Goal: Task Accomplishment & Management: Manage account settings

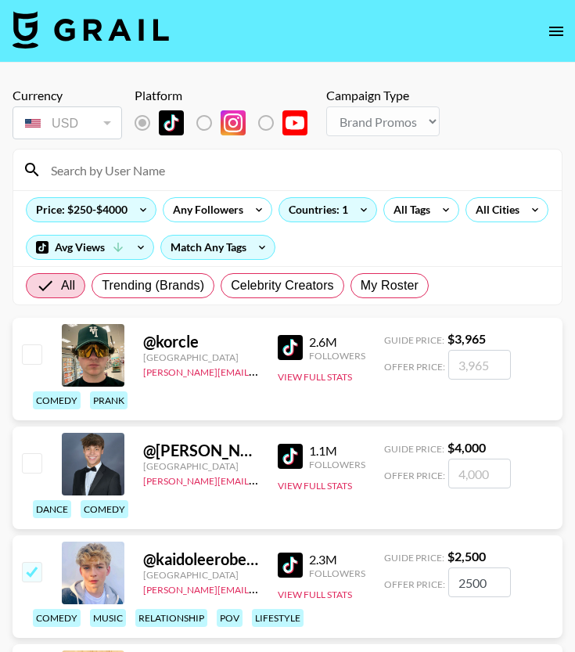
select select "Brand"
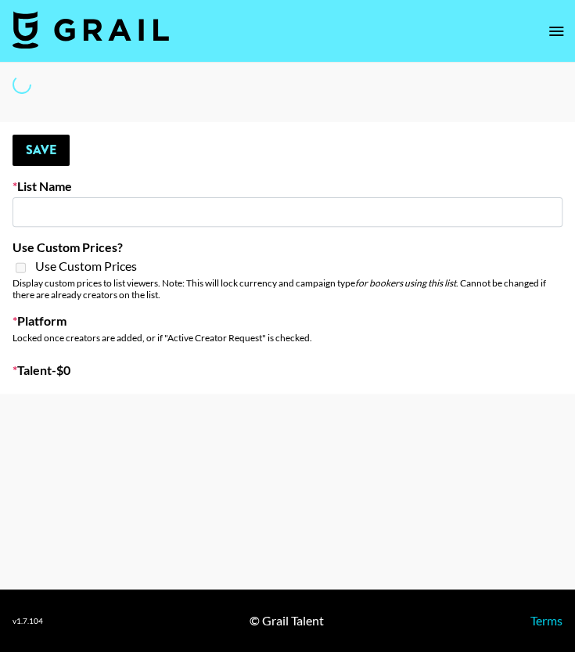
type input "Forever in a Day List"
select select "Song"
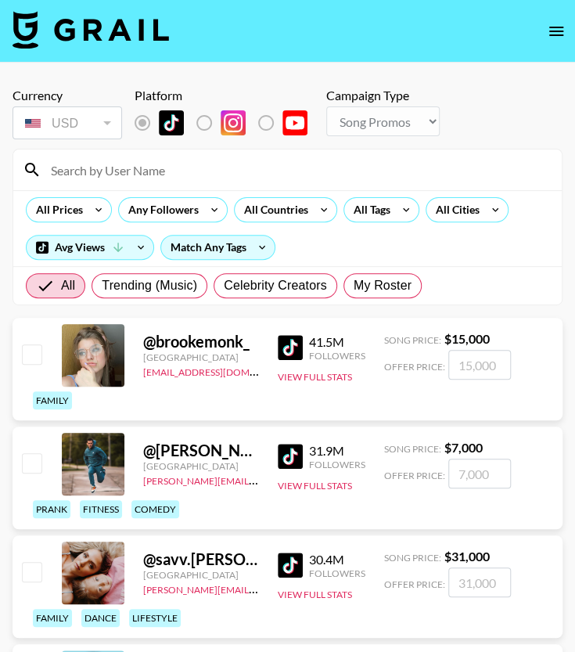
click at [119, 170] on input at bounding box center [296, 169] width 511 height 25
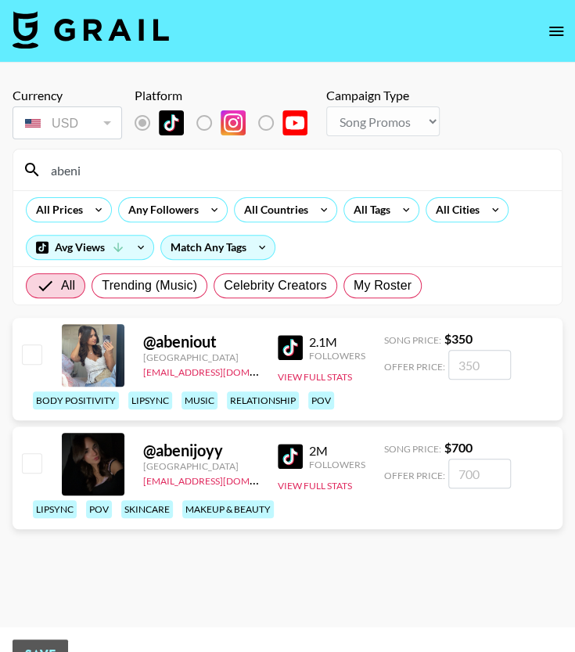
type input "abeni"
click at [30, 467] on input "checkbox" at bounding box center [31, 462] width 19 height 19
checkbox input "true"
type input "700"
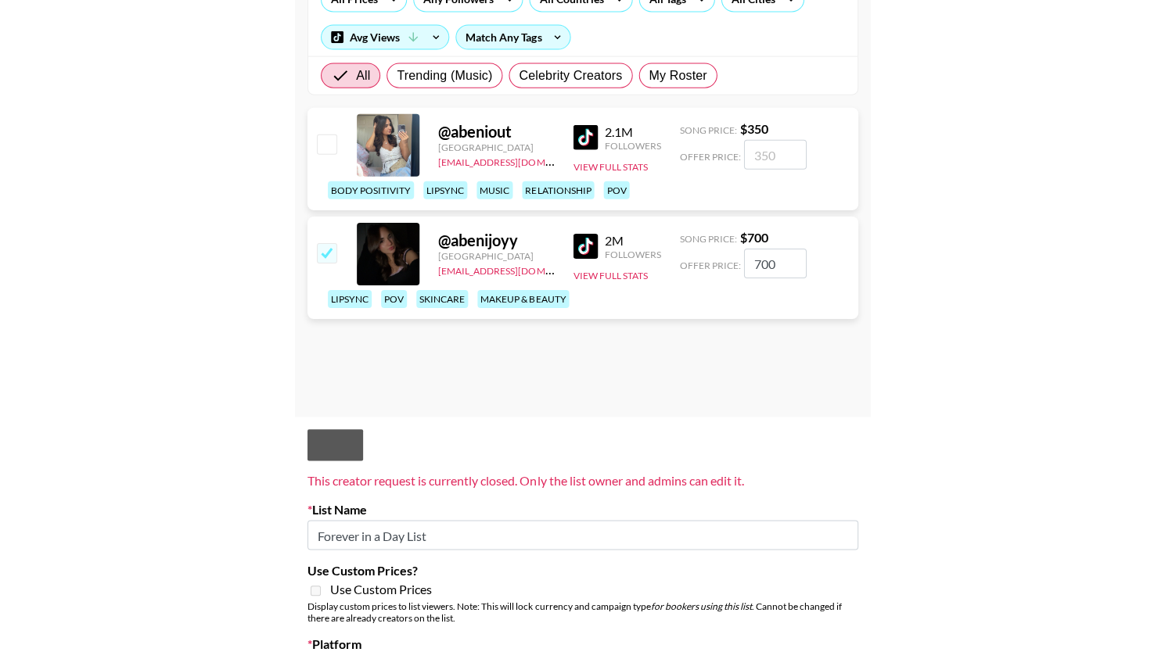
scroll to position [197, 0]
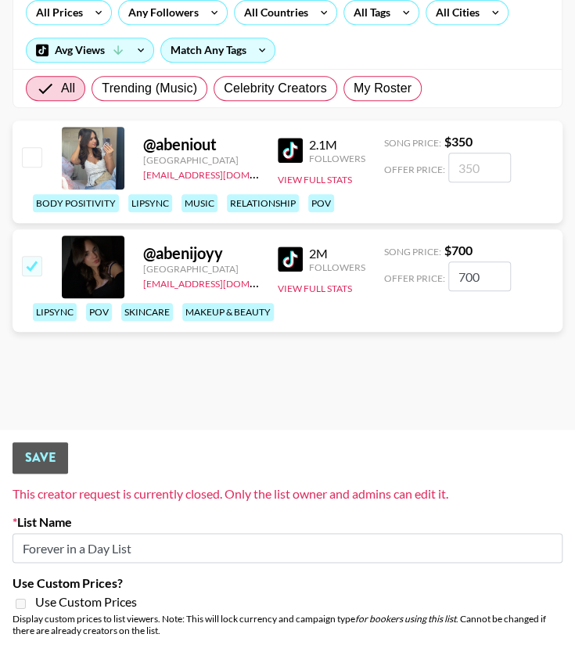
click at [36, 264] on input "checkbox" at bounding box center [31, 265] width 19 height 19
checkbox input "false"
click at [36, 264] on input "checkbox" at bounding box center [31, 265] width 19 height 19
checkbox input "true"
type input "700"
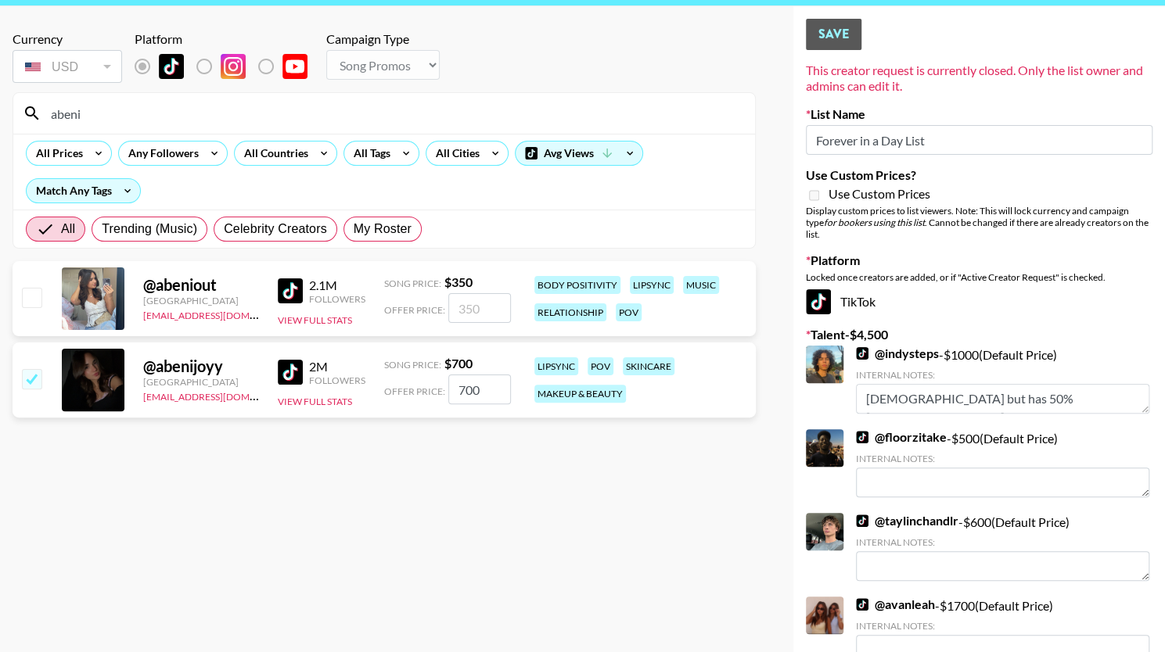
scroll to position [0, 0]
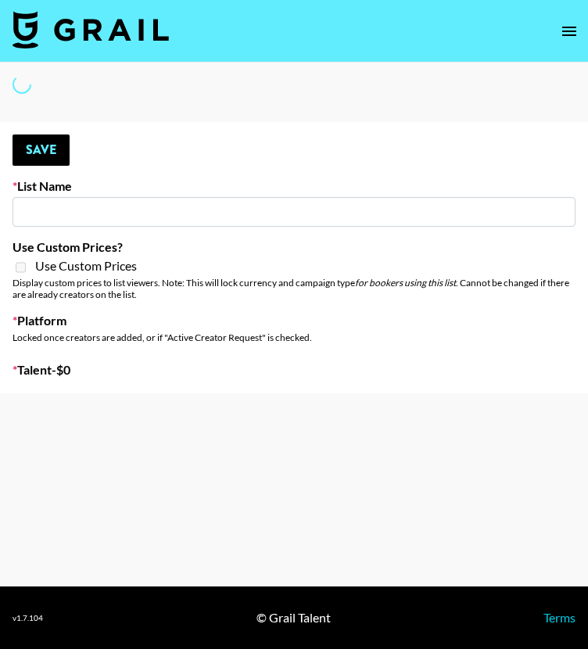
type input "Forever in a Day List"
select select "Song"
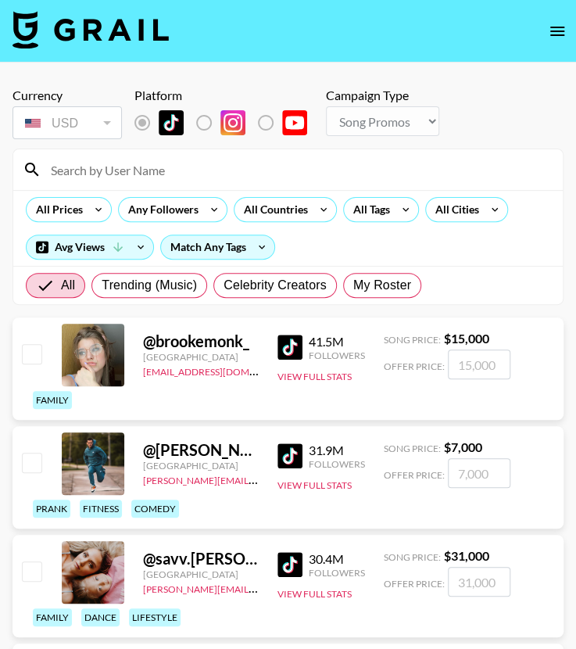
click at [158, 176] on input at bounding box center [297, 169] width 512 height 25
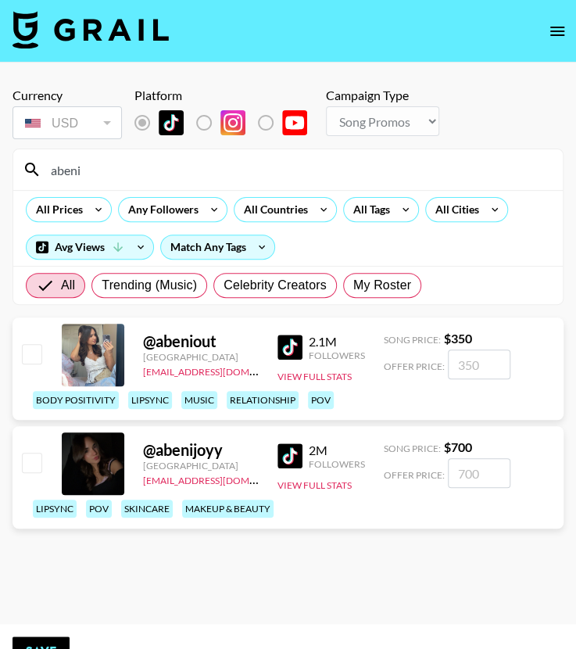
type input "abeni"
click at [37, 454] on input "checkbox" at bounding box center [31, 462] width 19 height 19
checkbox input "true"
type input "700"
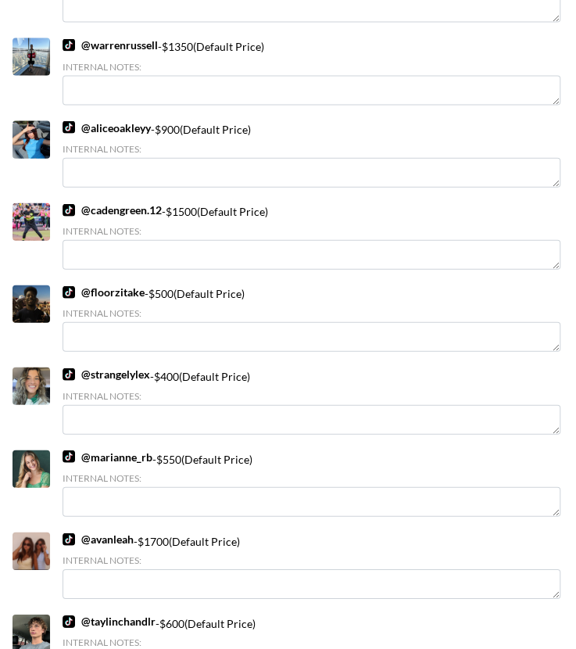
scroll to position [954, 0]
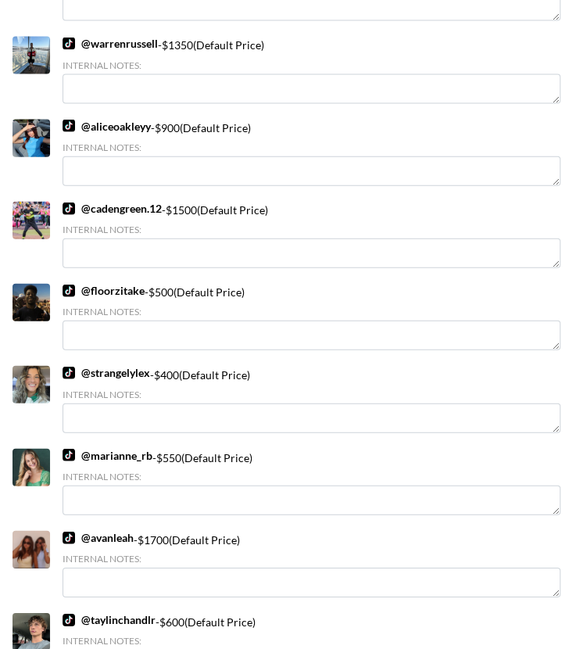
click at [84, 127] on link "@ aliceoakleyy" at bounding box center [107, 127] width 88 height 14
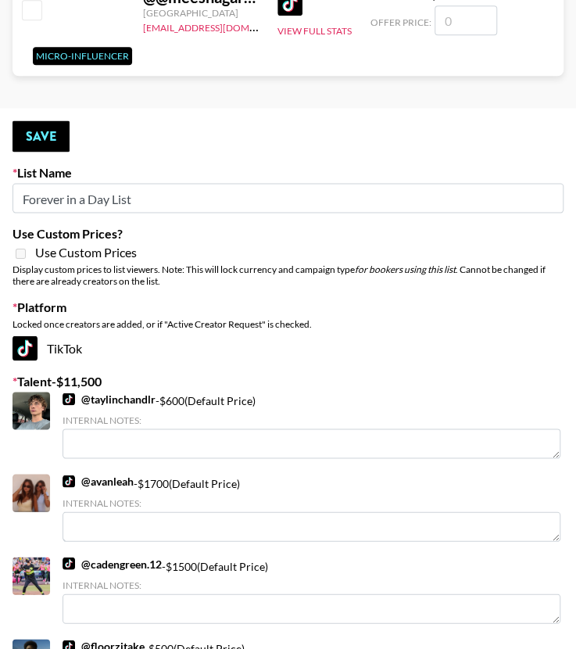
scroll to position [1945252, 0]
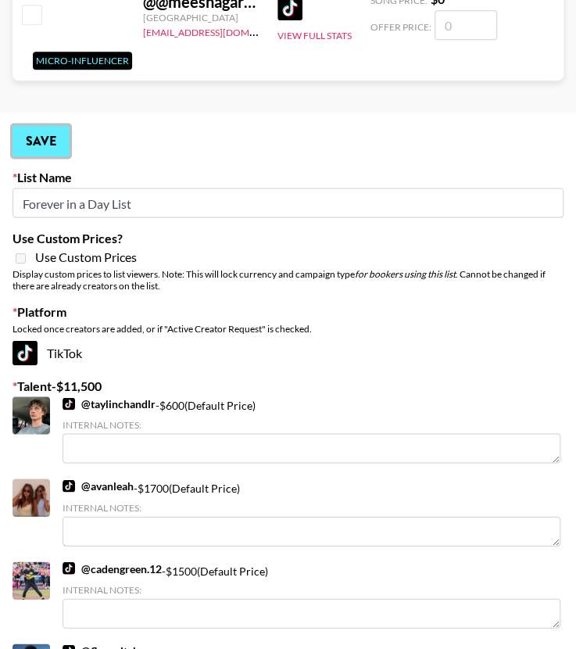
click at [57, 132] on button "Save" at bounding box center [41, 140] width 57 height 31
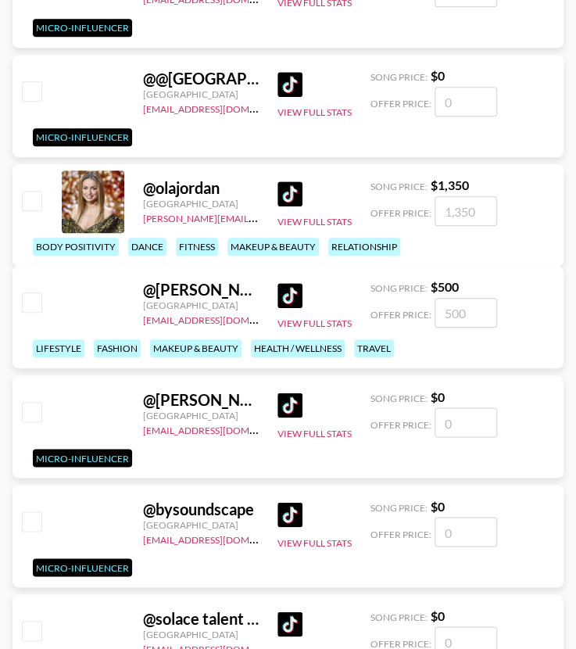
scroll to position [1931513, 0]
